Goal: Task Accomplishment & Management: Complete application form

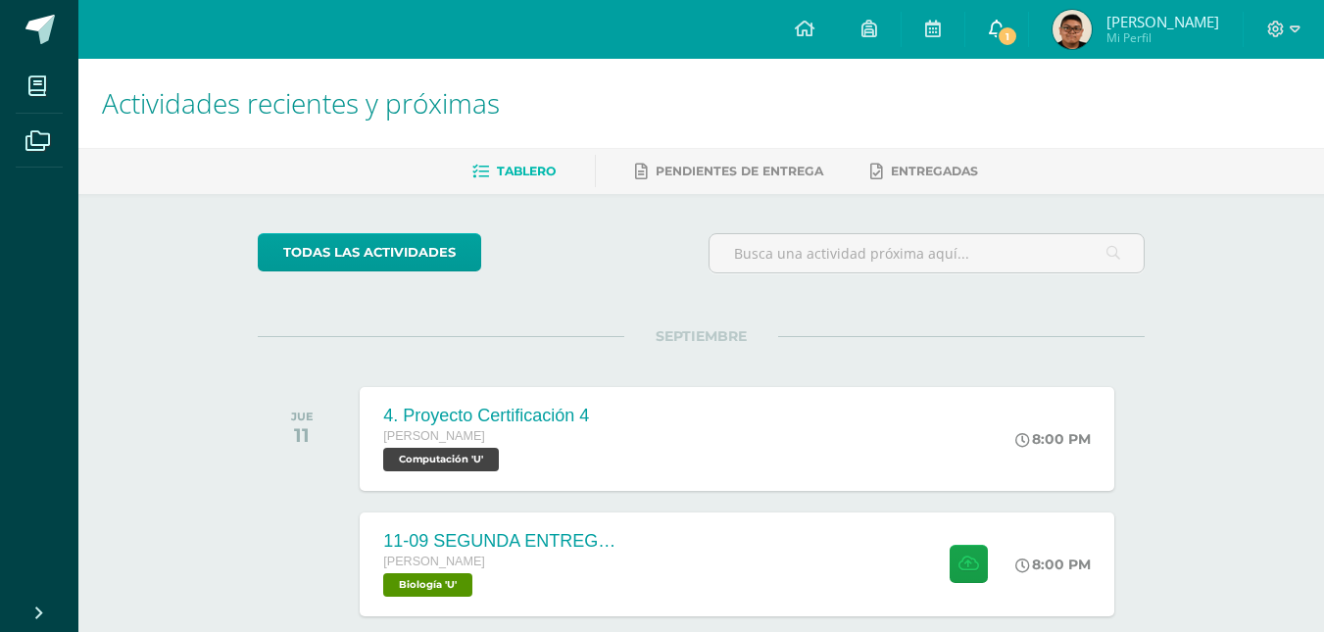
click at [1018, 31] on span "1" at bounding box center [1008, 36] width 22 height 22
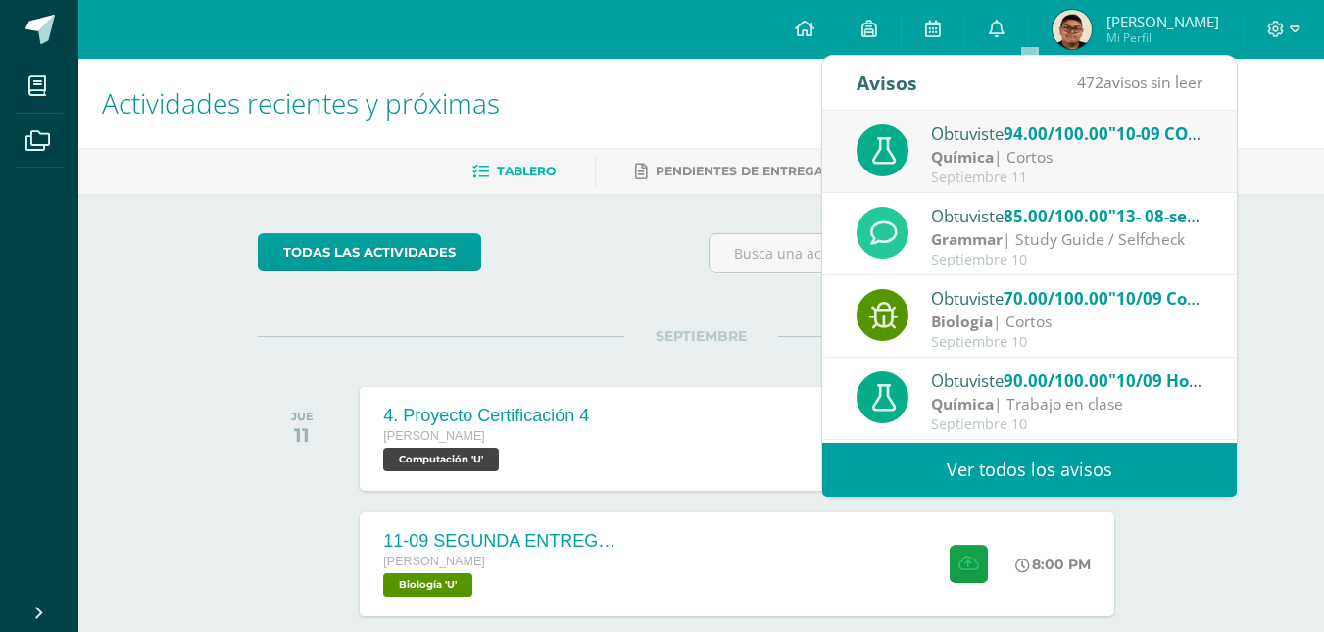
click at [1051, 171] on div "Septiembre 11" at bounding box center [1067, 178] width 272 height 17
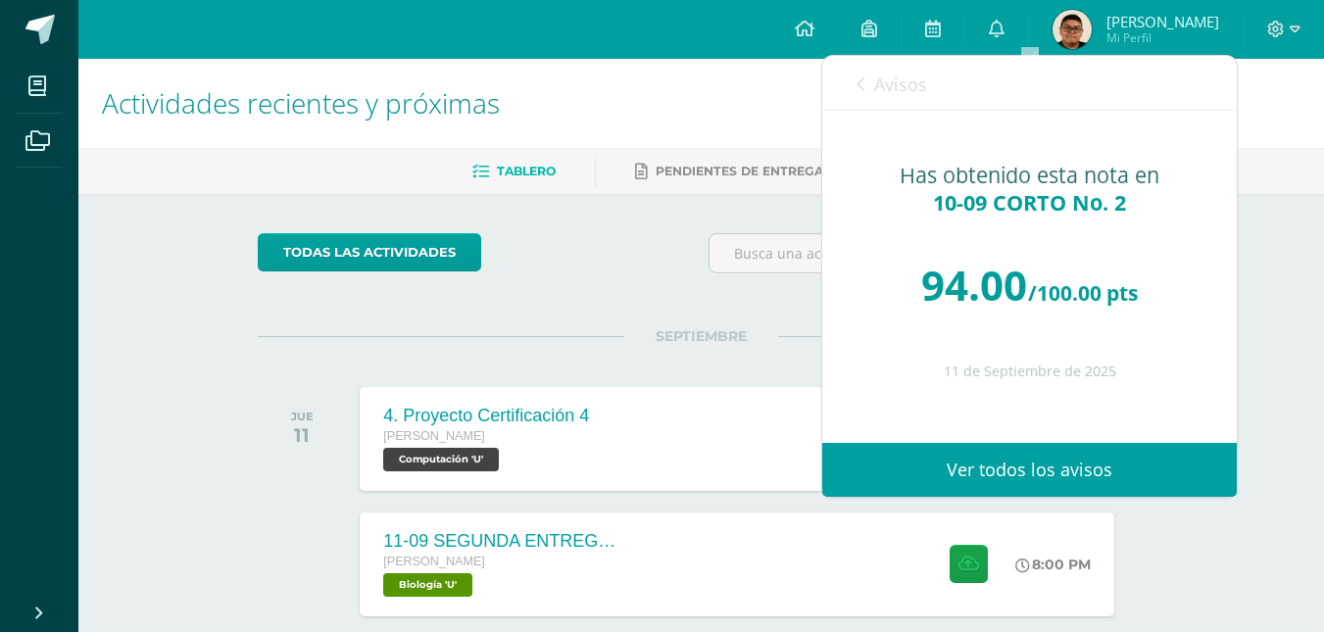
click at [869, 95] on link "Avisos" at bounding box center [891, 84] width 71 height 56
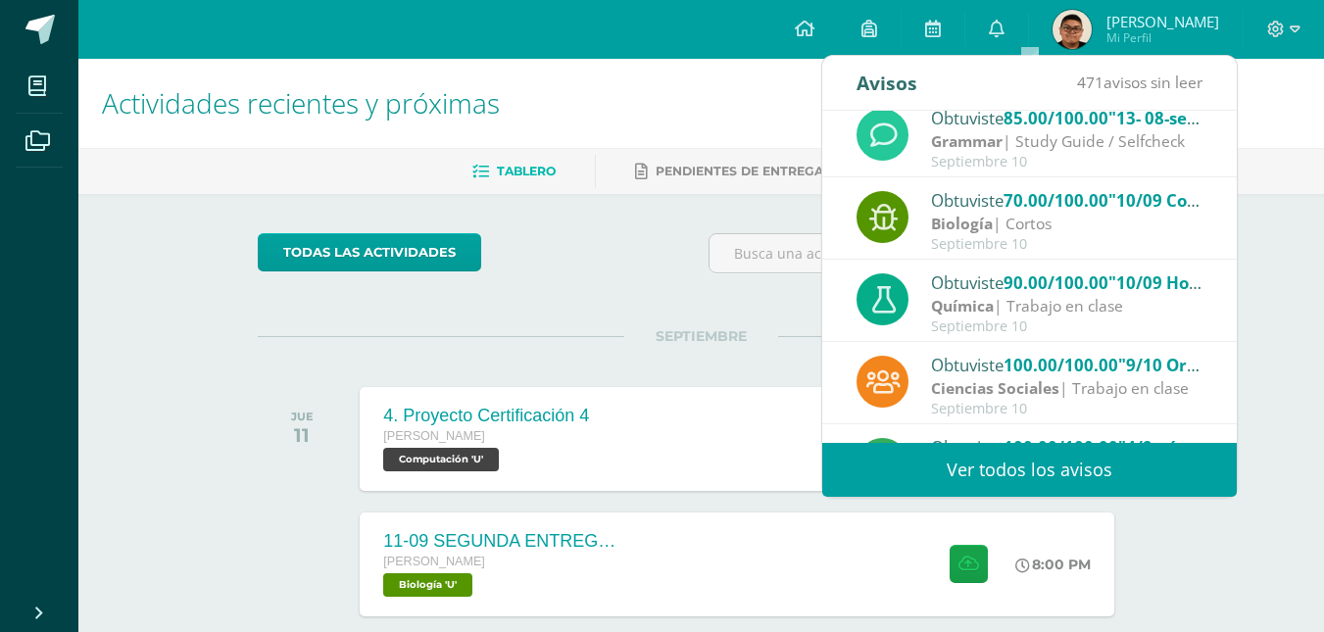
scroll to position [93, 0]
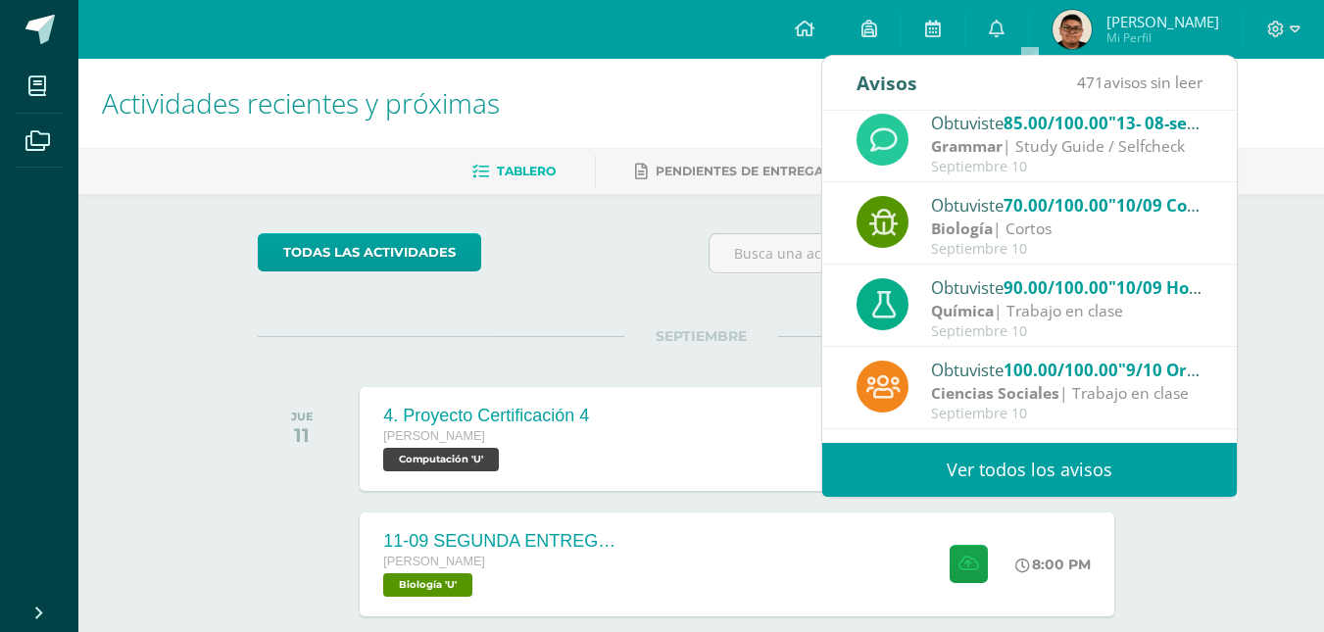
click at [1016, 212] on span "70.00/100.00" at bounding box center [1055, 205] width 105 height 23
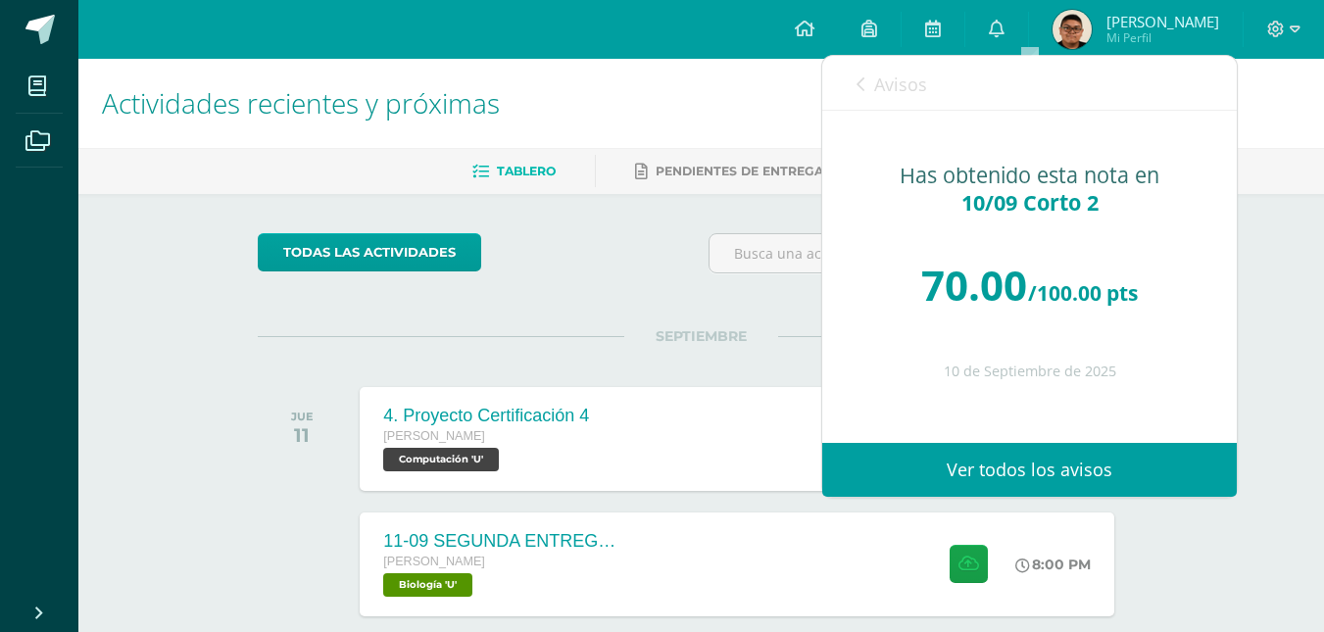
click at [901, 84] on span "Avisos" at bounding box center [900, 85] width 53 height 24
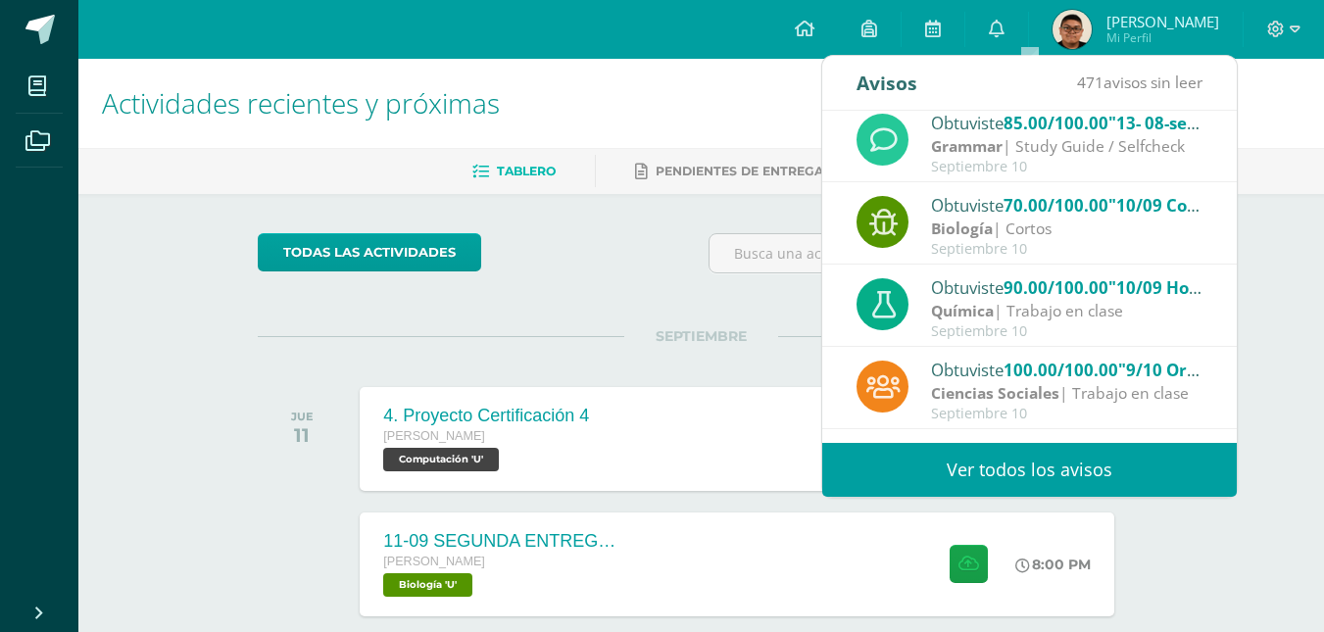
scroll to position [0, 0]
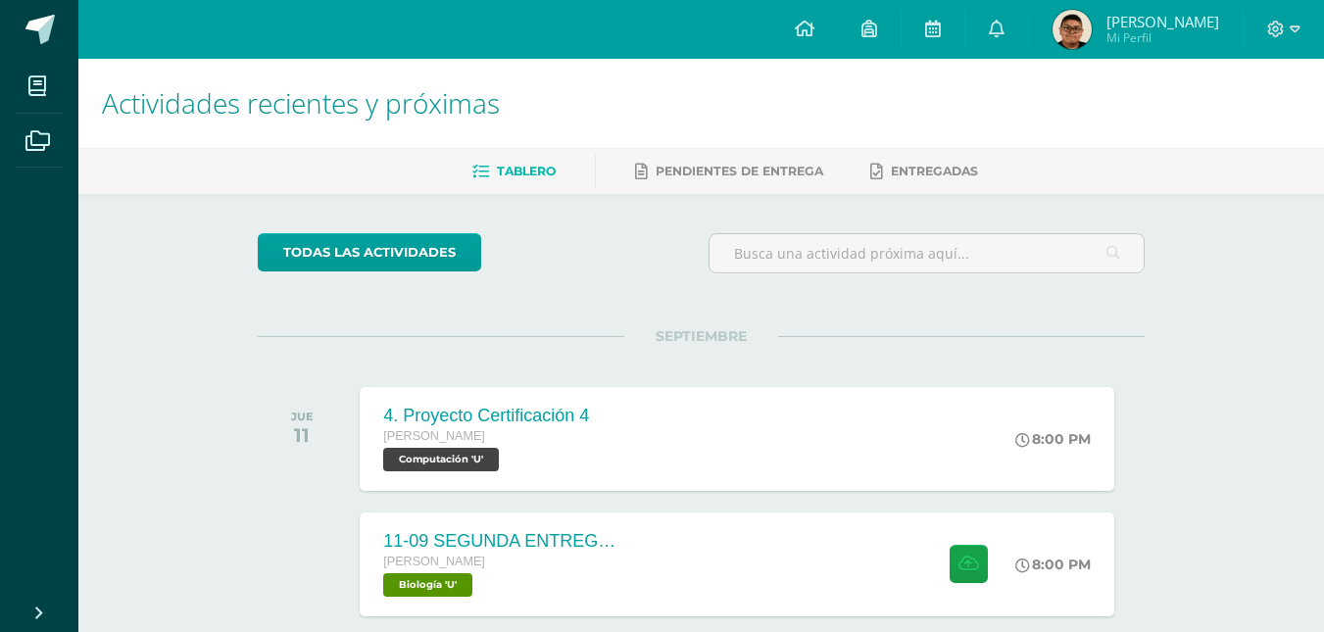
click at [595, 233] on div "todas las Actividades" at bounding box center [438, 261] width 376 height 56
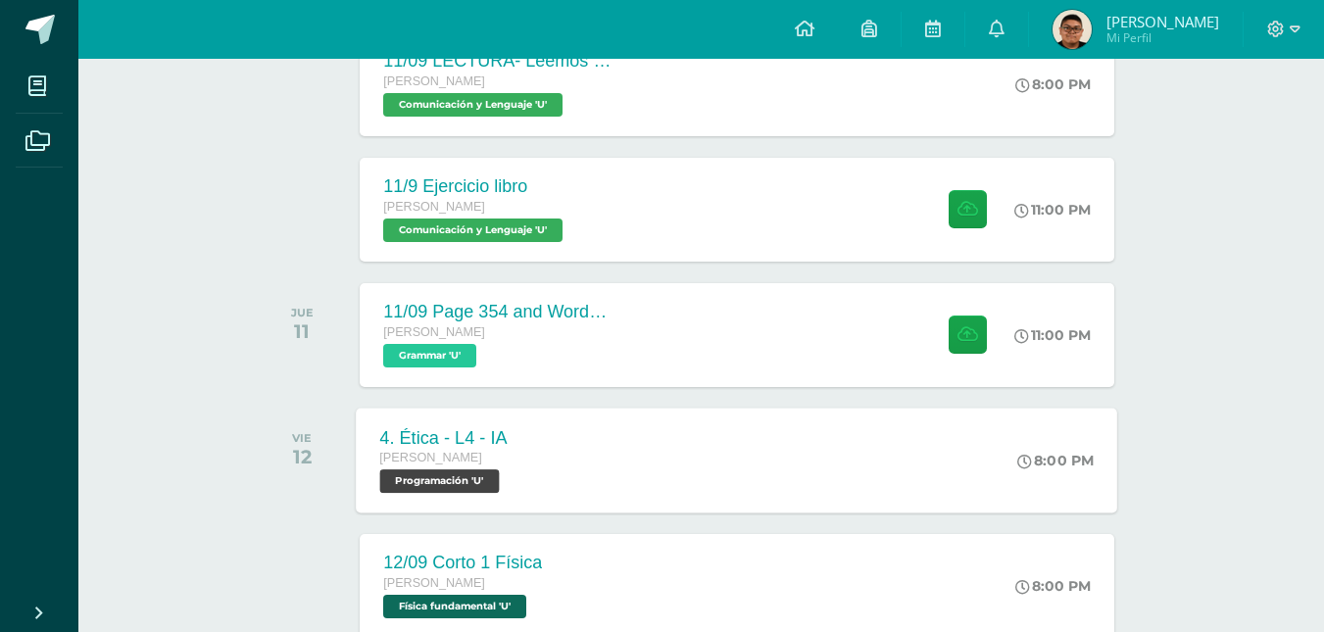
scroll to position [857, 0]
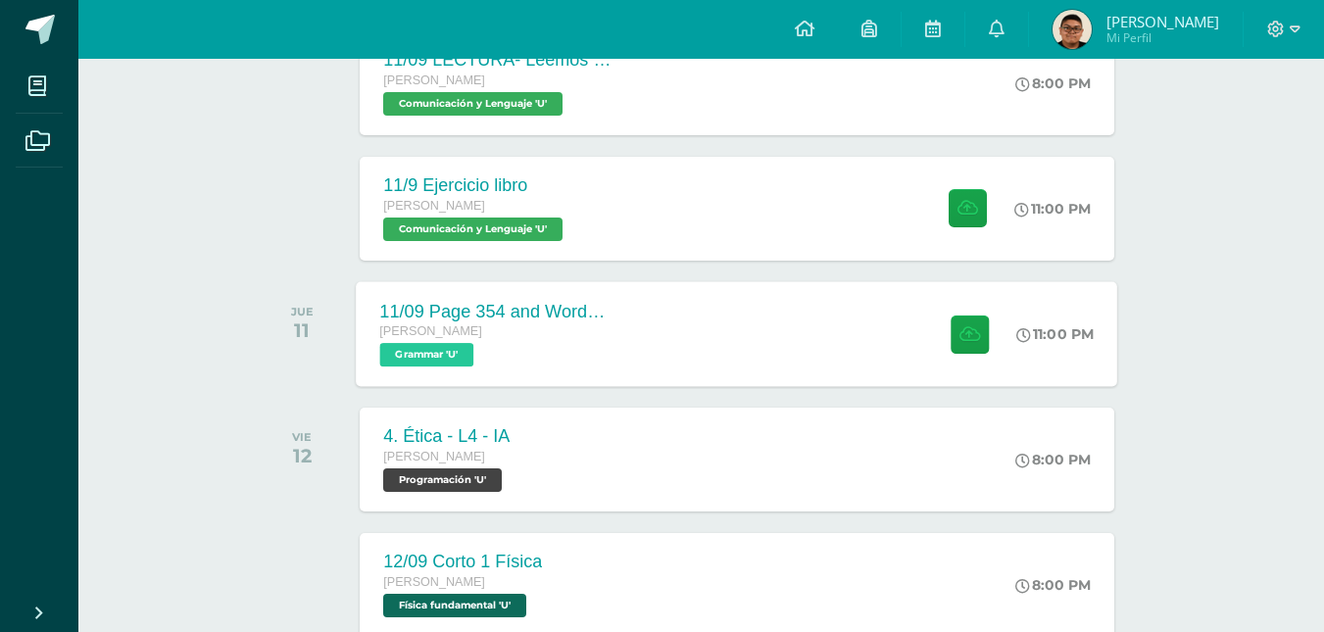
click at [613, 359] on div "Quinto Bachillerato Grammar 'U'" at bounding box center [498, 343] width 237 height 45
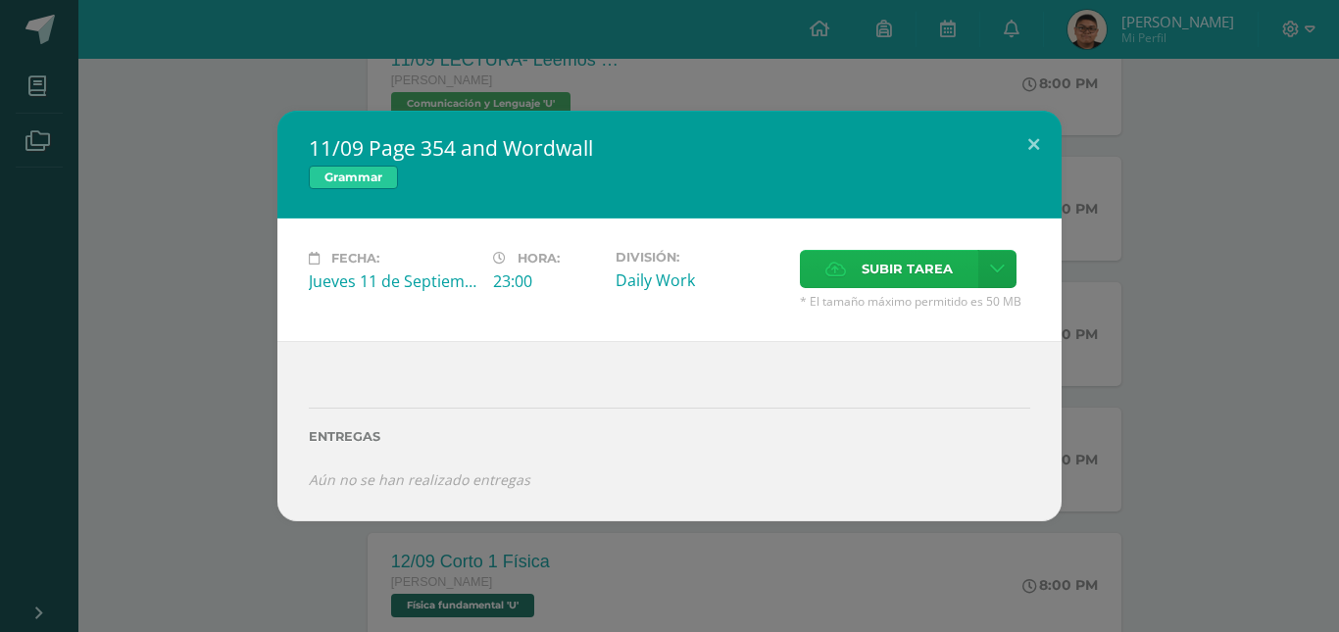
click at [877, 284] on span "Subir tarea" at bounding box center [906, 269] width 91 height 36
click at [0, 0] on input "Subir tarea" at bounding box center [0, 0] width 0 height 0
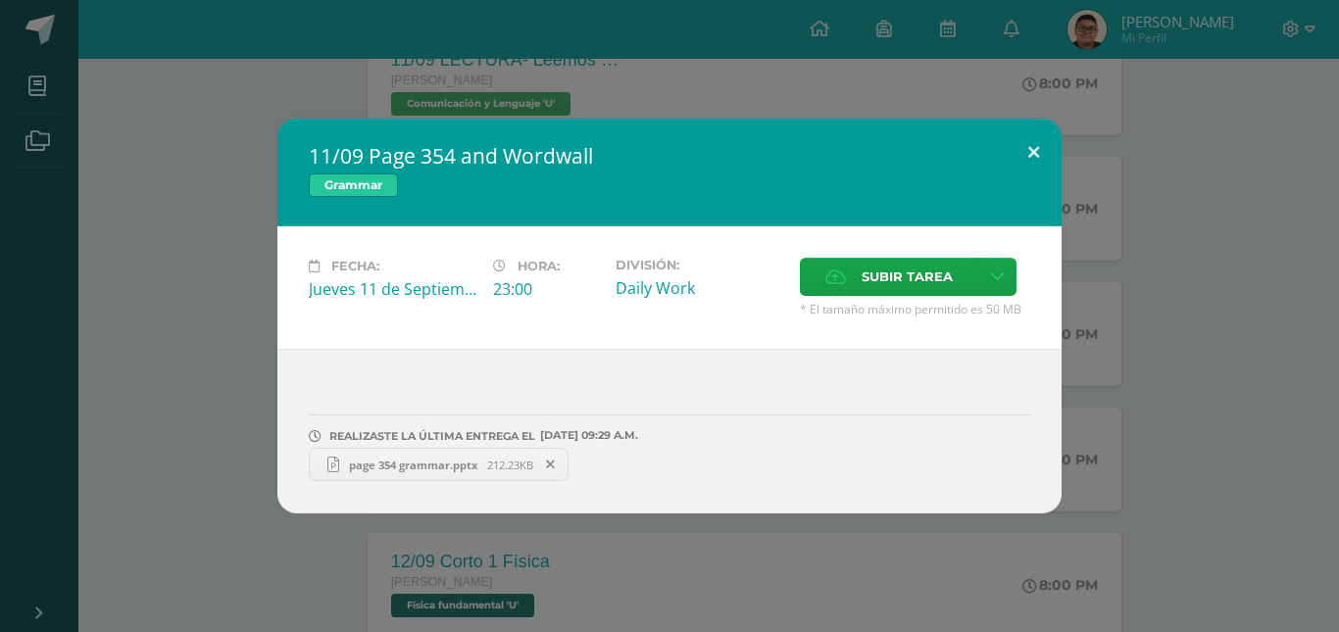
click at [1033, 144] on button at bounding box center [1033, 152] width 56 height 67
